Goal: Navigation & Orientation: Go to known website

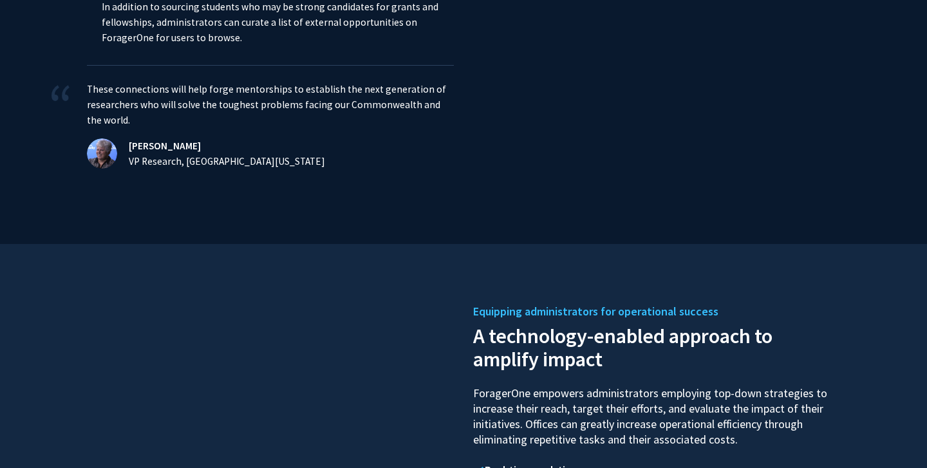
scroll to position [1626, 0]
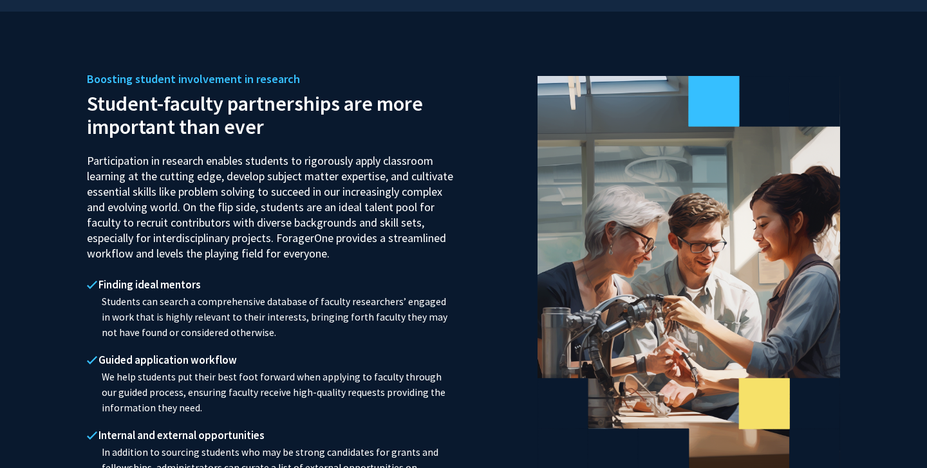
scroll to position [1174, 0]
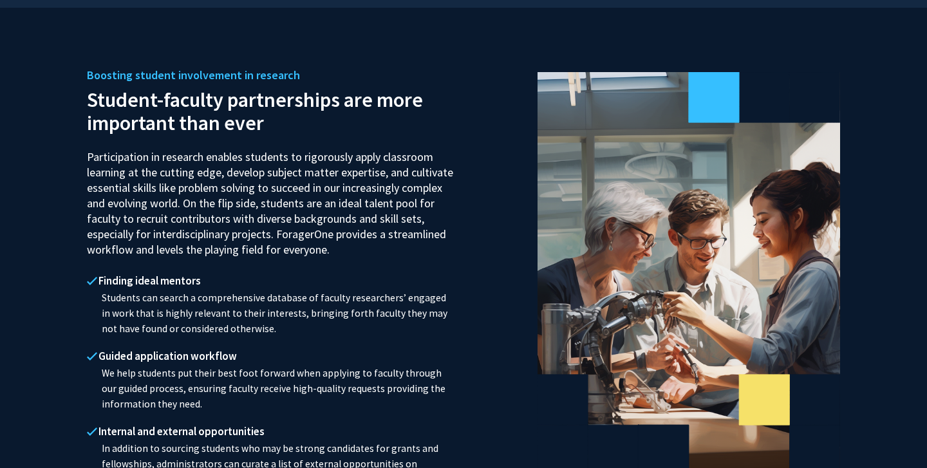
click at [200, 290] on p "Students can search a comprehensive database of faculty researchers’ engaged in…" at bounding box center [270, 313] width 367 height 46
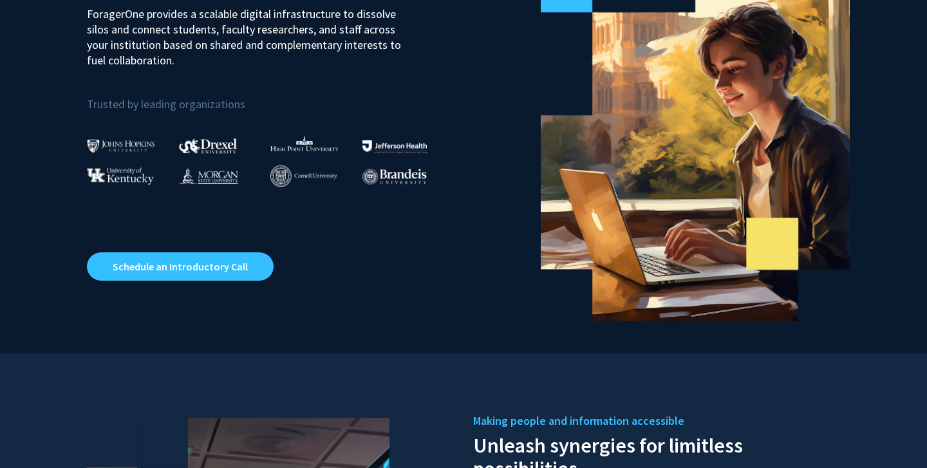
scroll to position [0, 0]
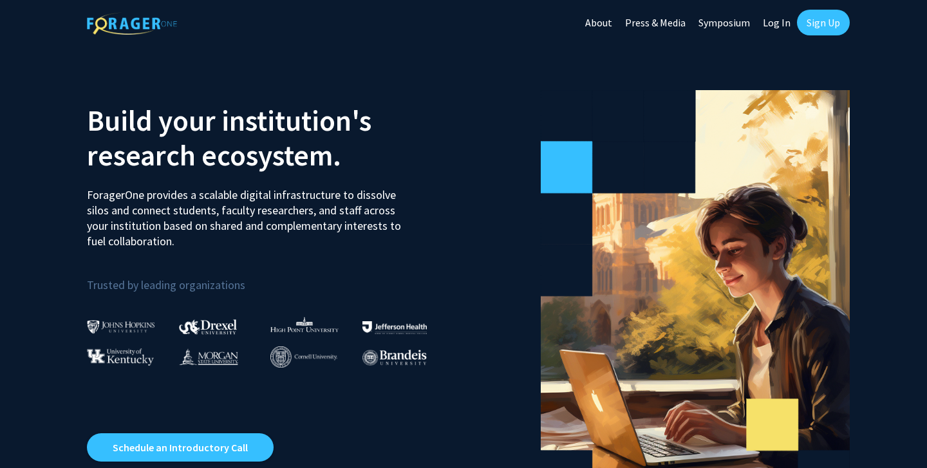
click at [774, 19] on link "Log In" at bounding box center [777, 22] width 41 height 45
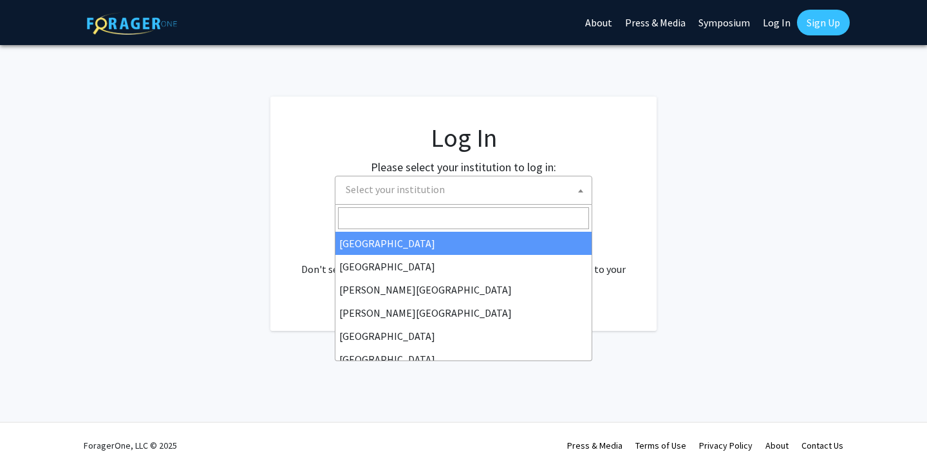
click at [491, 191] on span "Select your institution" at bounding box center [466, 189] width 251 height 26
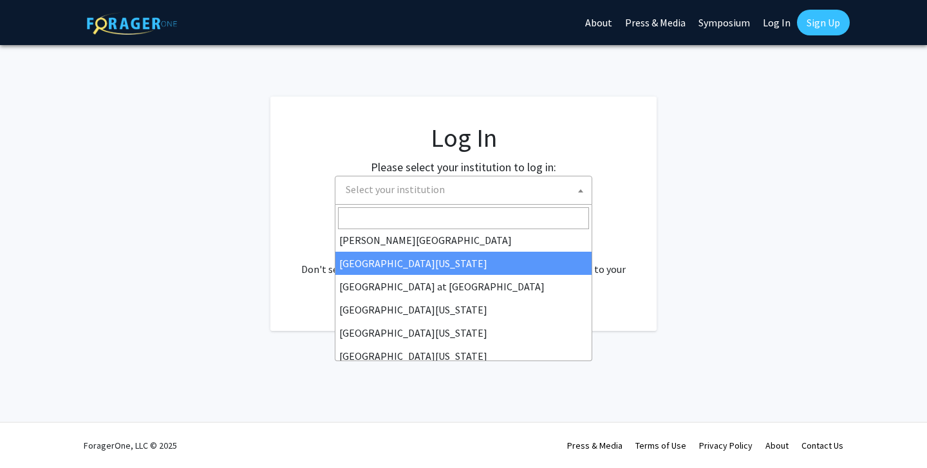
scroll to position [451, 0]
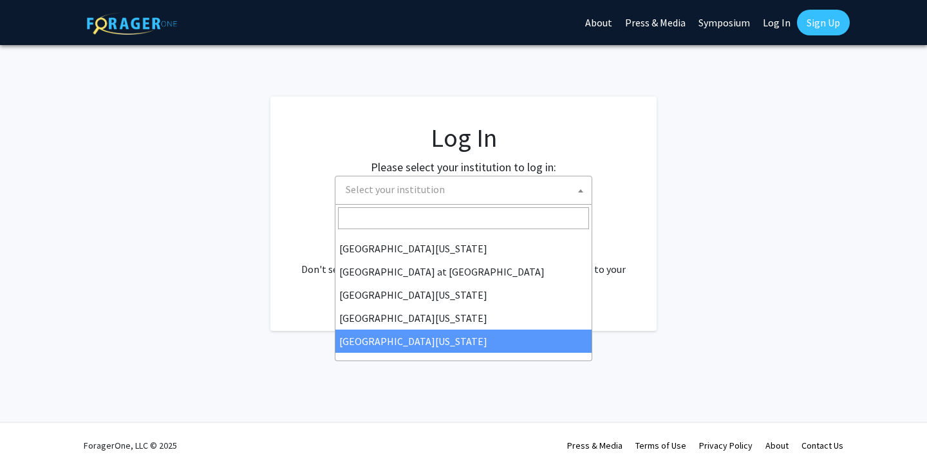
select select "33"
